Goal: Information Seeking & Learning: Learn about a topic

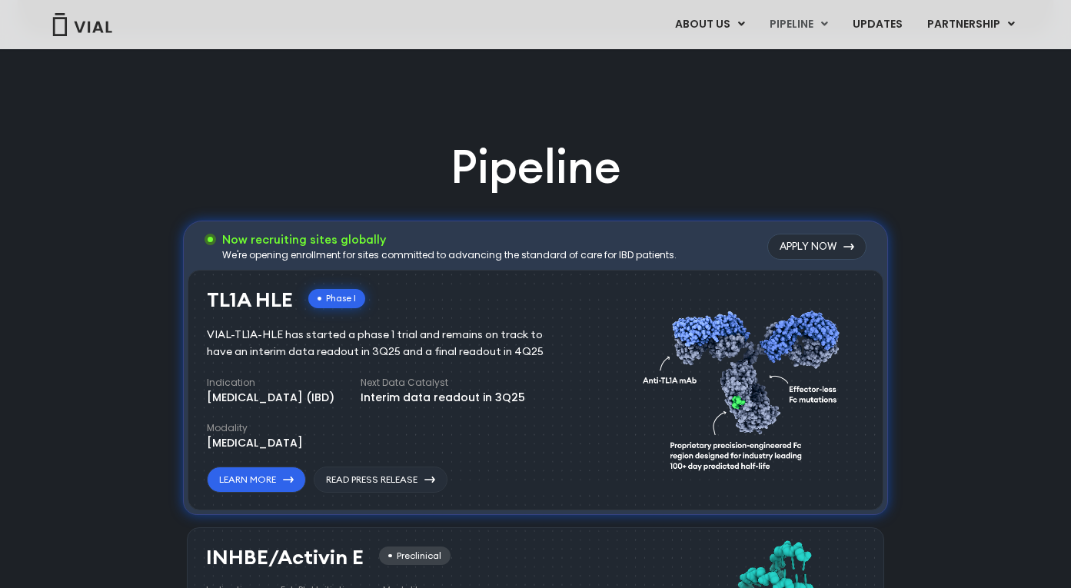
scroll to position [879, 0]
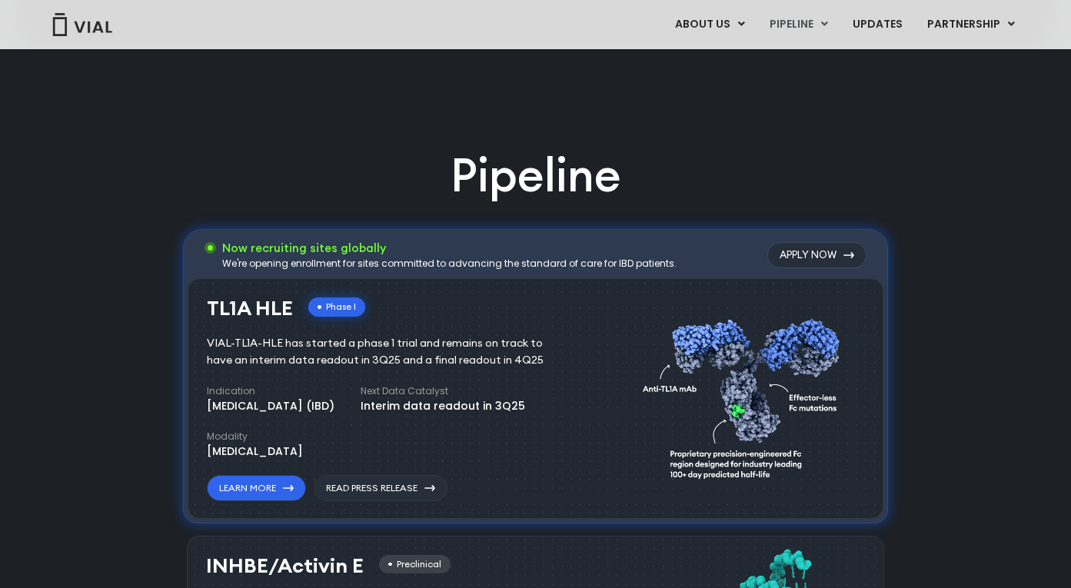
drag, startPoint x: 301, startPoint y: 251, endPoint x: 602, endPoint y: 251, distance: 301.3
click at [600, 251] on h3 "Now recruiting sites globally" at bounding box center [449, 248] width 454 height 17
click at [602, 251] on h3 "Now recruiting sites globally" at bounding box center [449, 248] width 454 height 17
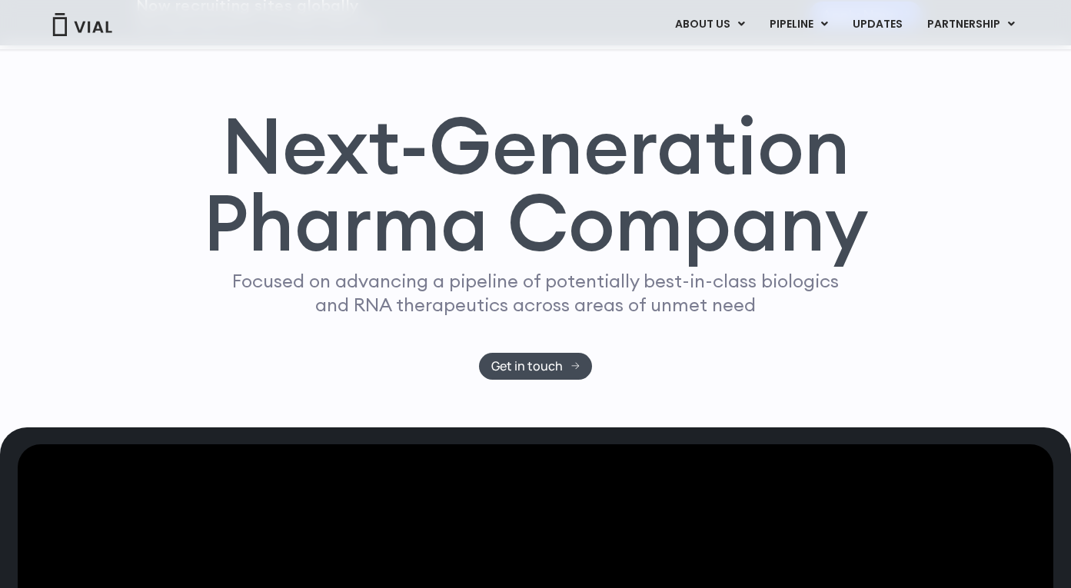
scroll to position [0, 0]
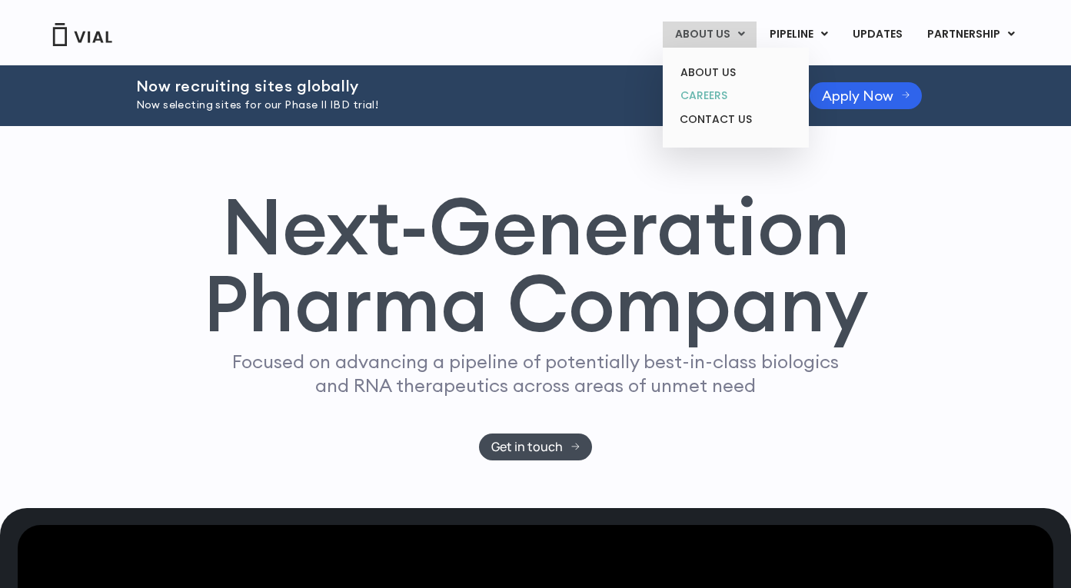
click at [708, 94] on link "CAREERS" at bounding box center [735, 96] width 135 height 24
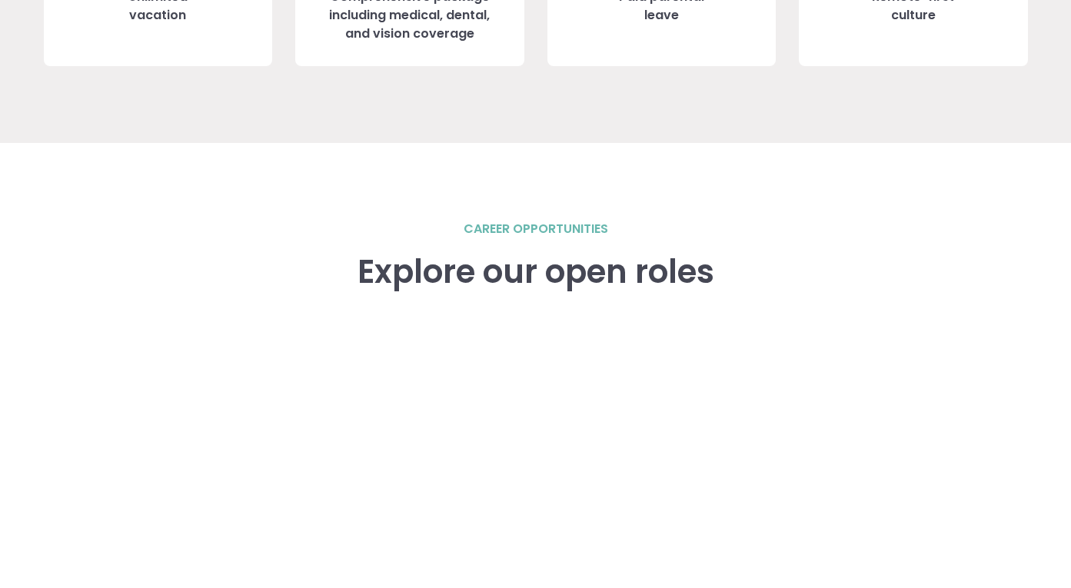
scroll to position [2231, 0]
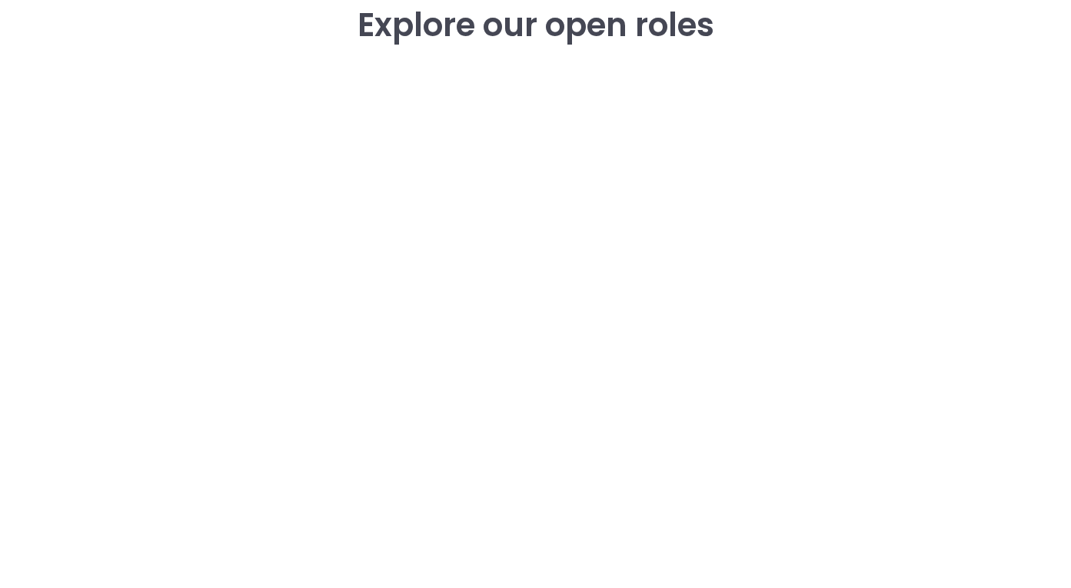
click at [79, 311] on div "career opportunities Explore our open roles" at bounding box center [536, 303] width 984 height 660
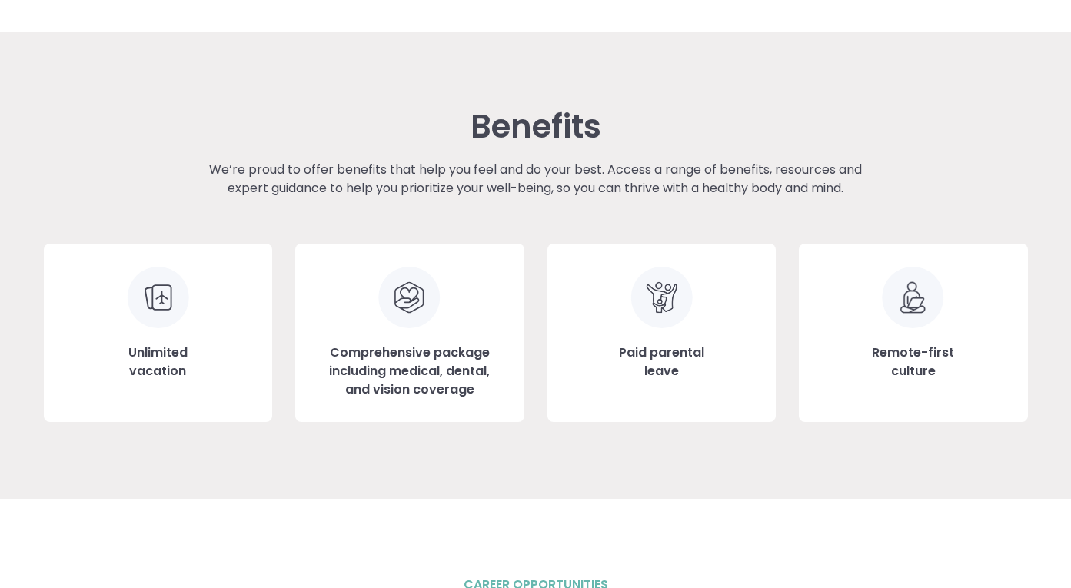
scroll to position [1754, 0]
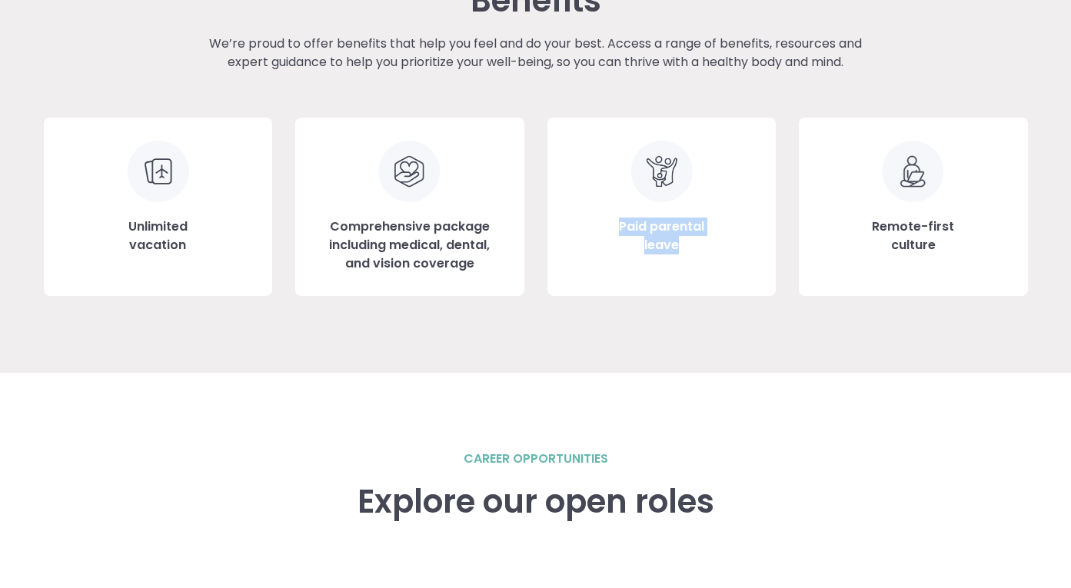
drag, startPoint x: 640, startPoint y: 208, endPoint x: 650, endPoint y: 315, distance: 108.1
click at [650, 315] on div "Benefits We’re proud to offer benefits that help you feel and do your best. Acc…" at bounding box center [536, 138] width 984 height 467
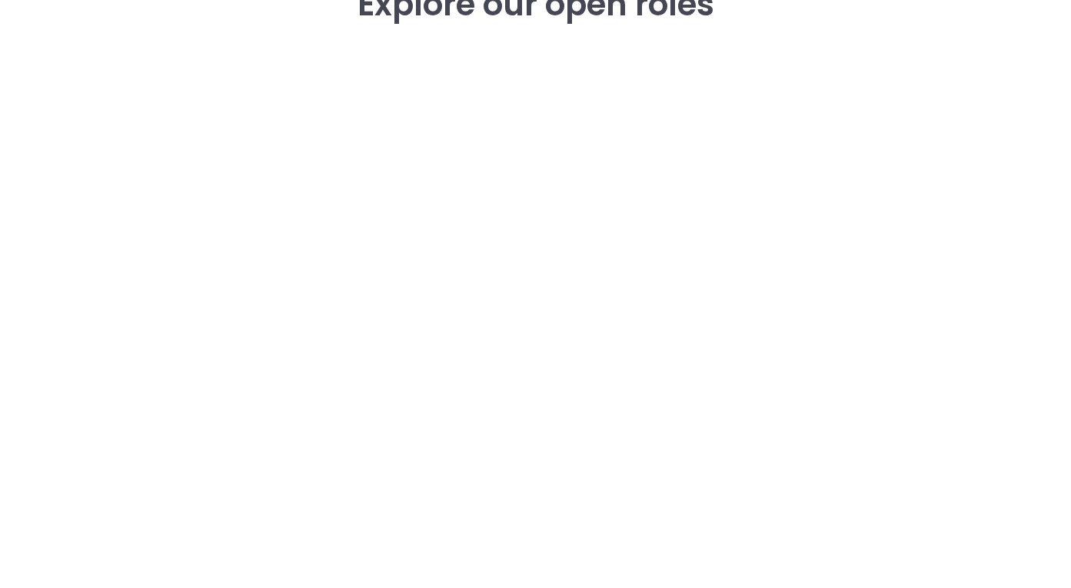
scroll to position [2425, 0]
